Goal: Information Seeking & Learning: Learn about a topic

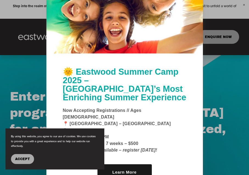
click at [221, 28] on div at bounding box center [124, 87] width 249 height 175
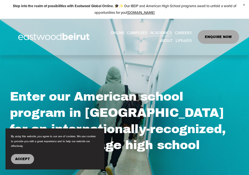
click at [0, 0] on span "Tuition & Financial Aid" at bounding box center [0, 0] width 0 height 0
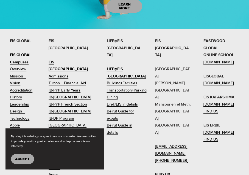
scroll to position [561, 0]
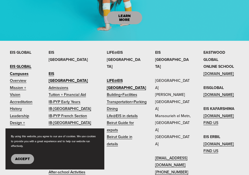
click at [63, 95] on link "Tuition + Financial Aid" at bounding box center [67, 94] width 37 height 7
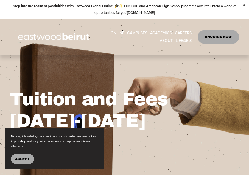
click at [184, 32] on link "CAREERS" at bounding box center [183, 33] width 17 height 8
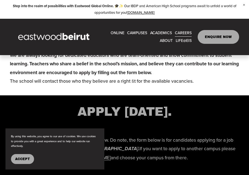
scroll to position [1182, 0]
